Goal: Transaction & Acquisition: Purchase product/service

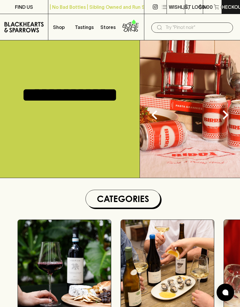
click at [72, 22] on button "Shop" at bounding box center [60, 27] width 24 height 26
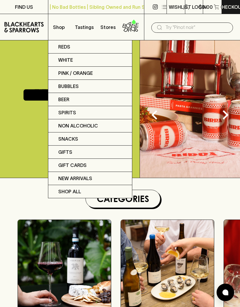
click at [57, 27] on div at bounding box center [120, 153] width 240 height 307
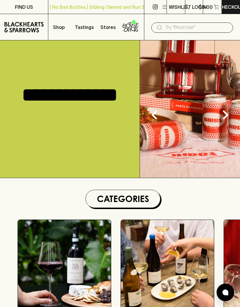
click at [58, 24] on p "Shop" at bounding box center [59, 27] width 12 height 7
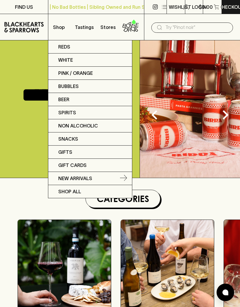
click at [86, 177] on p "New Arrivals" at bounding box center [75, 178] width 34 height 7
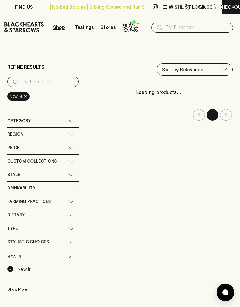
type input "212.5"
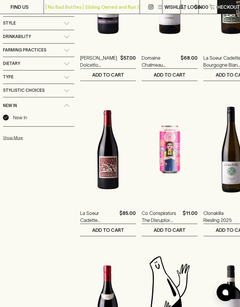
scroll to position [151, 4]
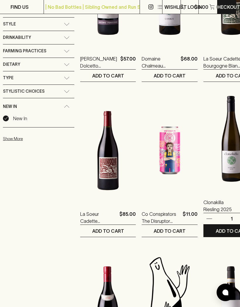
click at [208, 164] on img at bounding box center [231, 139] width 56 height 102
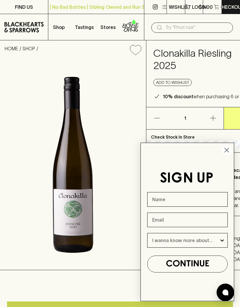
click at [225, 155] on circle "Close dialog" at bounding box center [227, 150] width 10 height 10
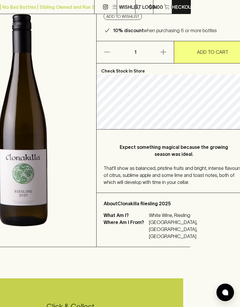
scroll to position [65, 49]
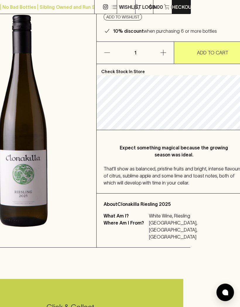
click at [40, 226] on img at bounding box center [24, 120] width 146 height 253
